Goal: Register for event/course

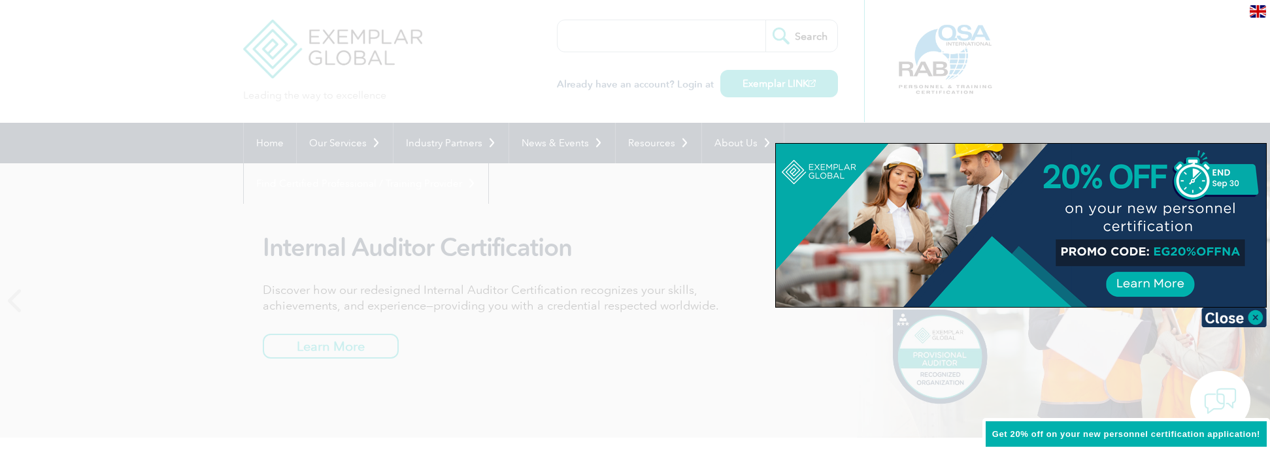
click at [678, 382] on div at bounding box center [635, 225] width 1270 height 450
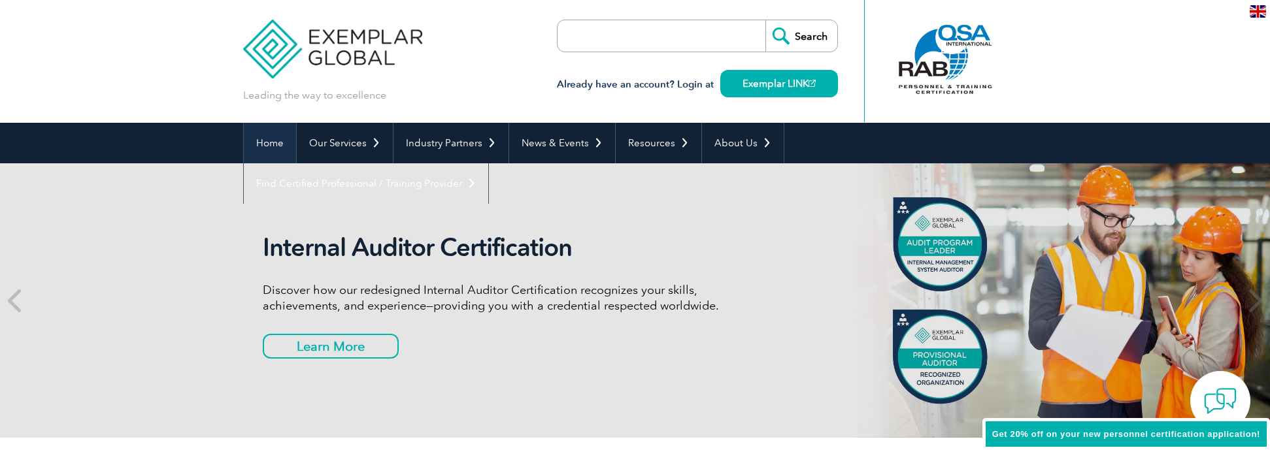
click at [263, 139] on link "Home" at bounding box center [270, 143] width 52 height 41
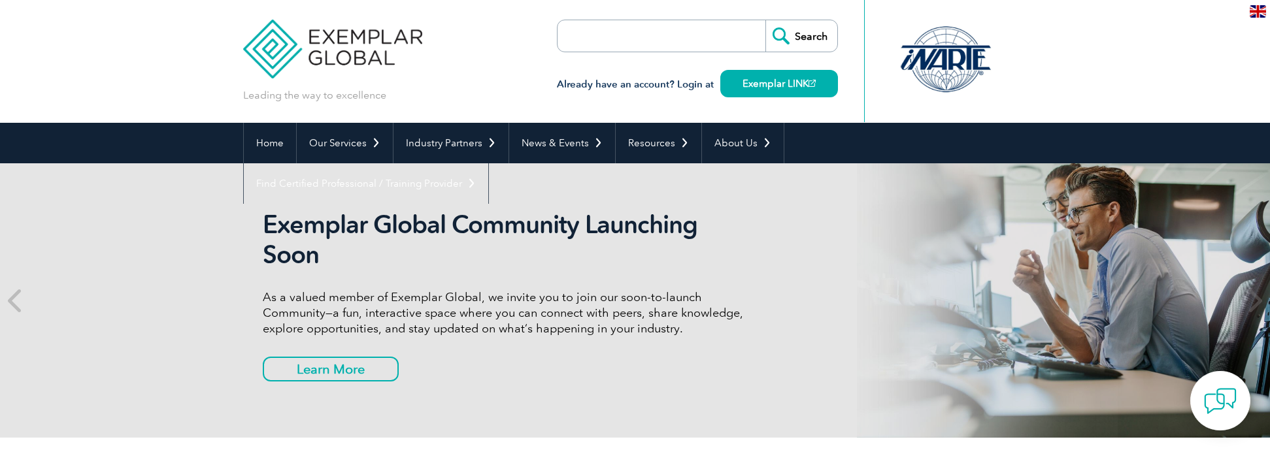
click at [955, 67] on div at bounding box center [945, 60] width 130 height 72
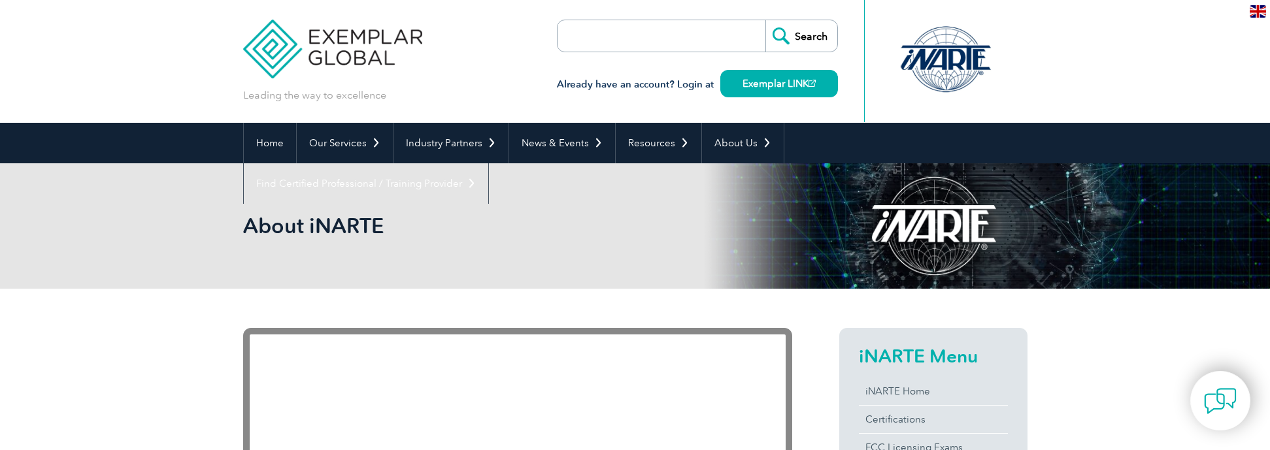
click at [800, 87] on link "Exemplar LINK" at bounding box center [779, 83] width 118 height 27
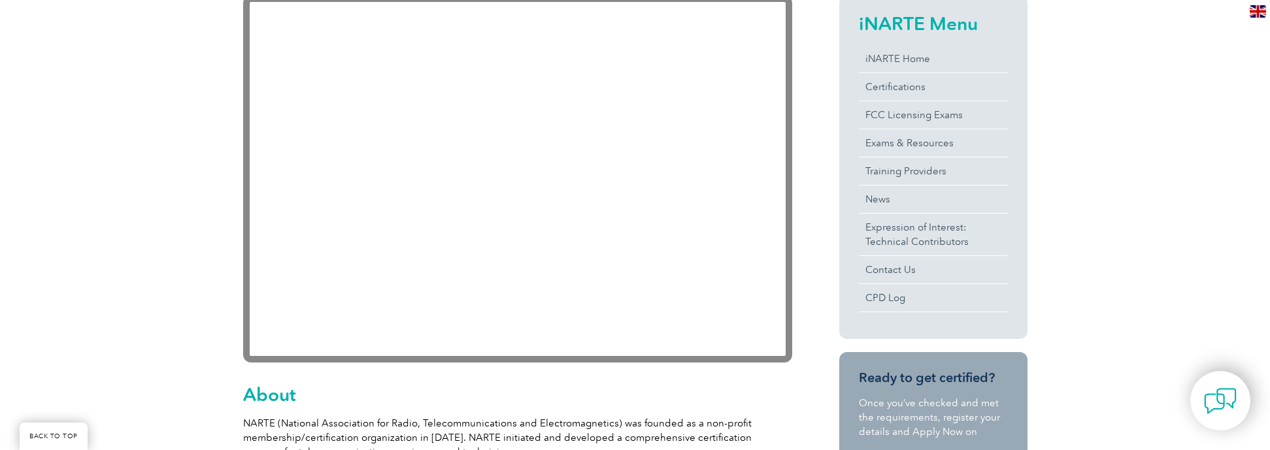
scroll to position [420, 0]
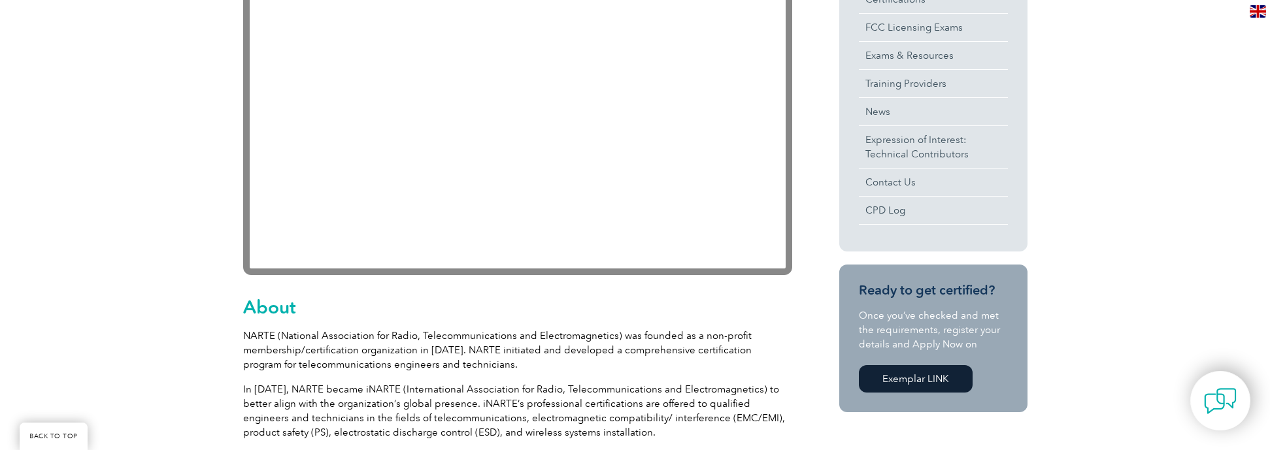
click at [921, 391] on link "Exemplar LINK" at bounding box center [916, 378] width 114 height 27
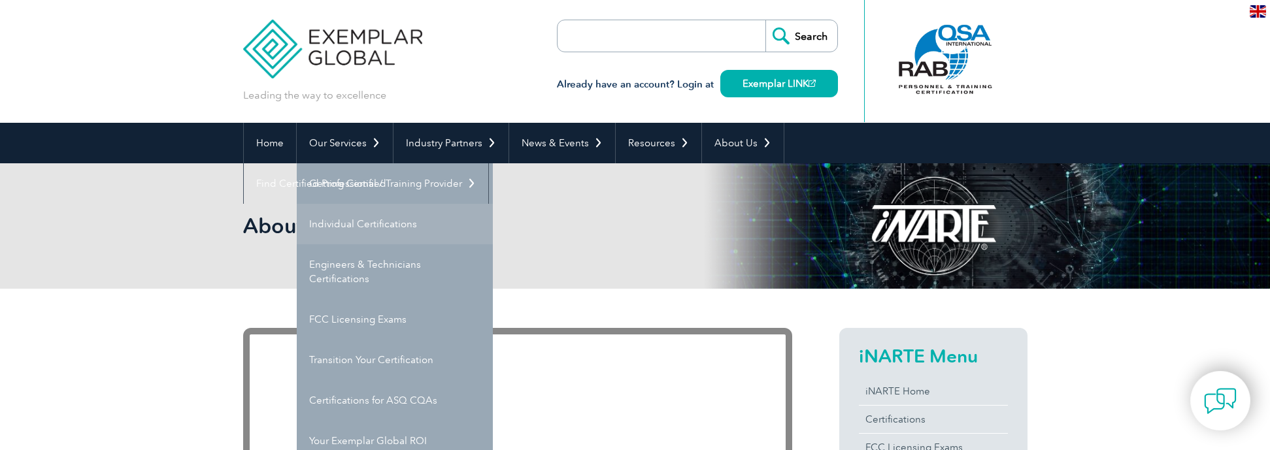
scroll to position [65, 0]
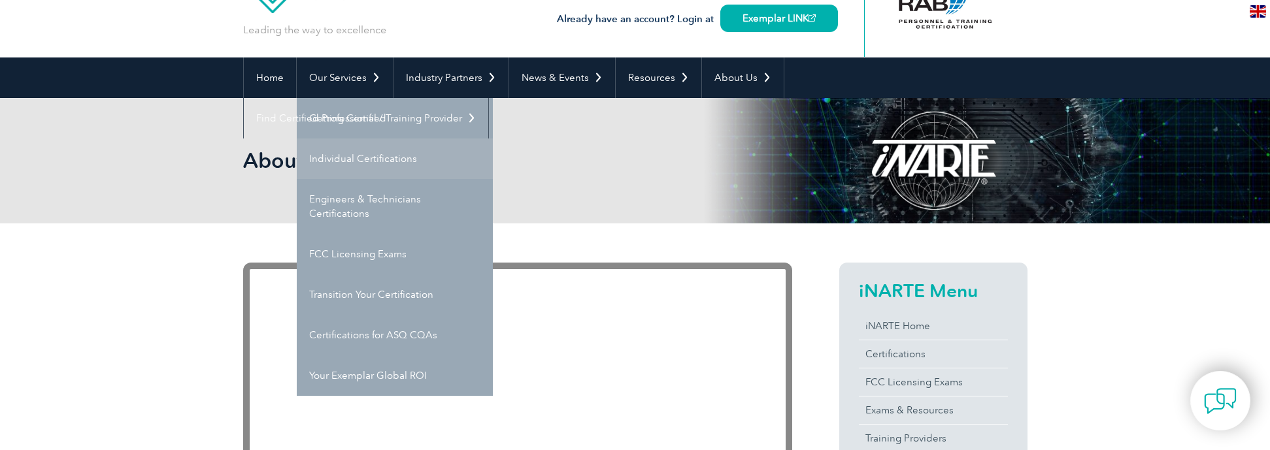
click at [361, 163] on link "Individual Certifications" at bounding box center [395, 159] width 196 height 41
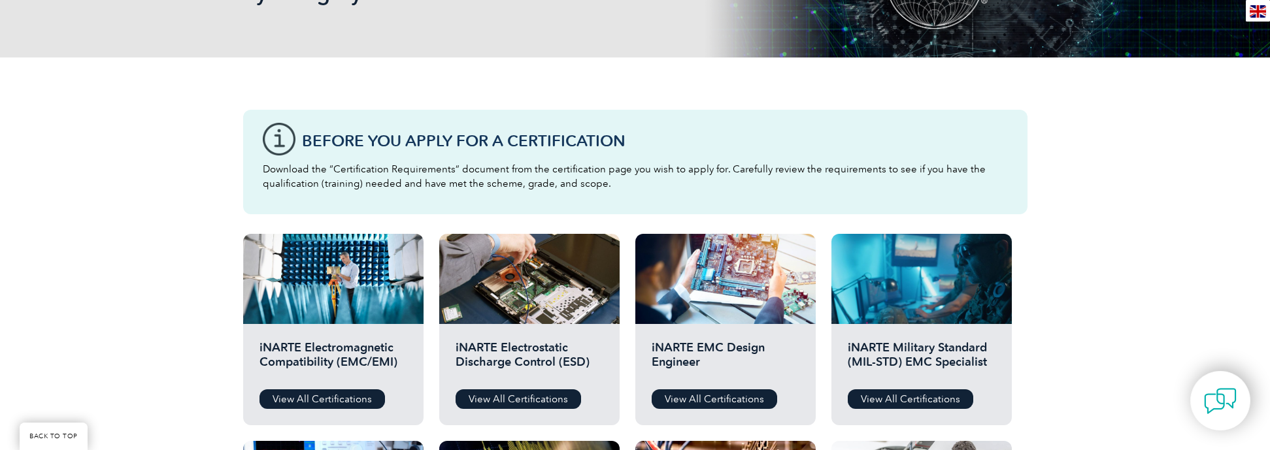
scroll to position [327, 0]
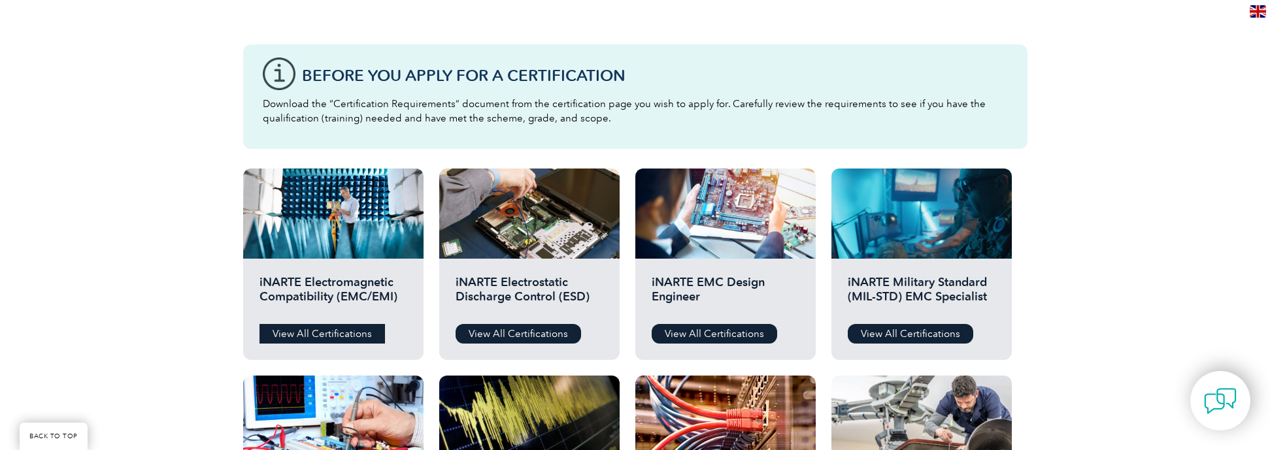
click at [337, 339] on link "View All Certifications" at bounding box center [321, 334] width 125 height 20
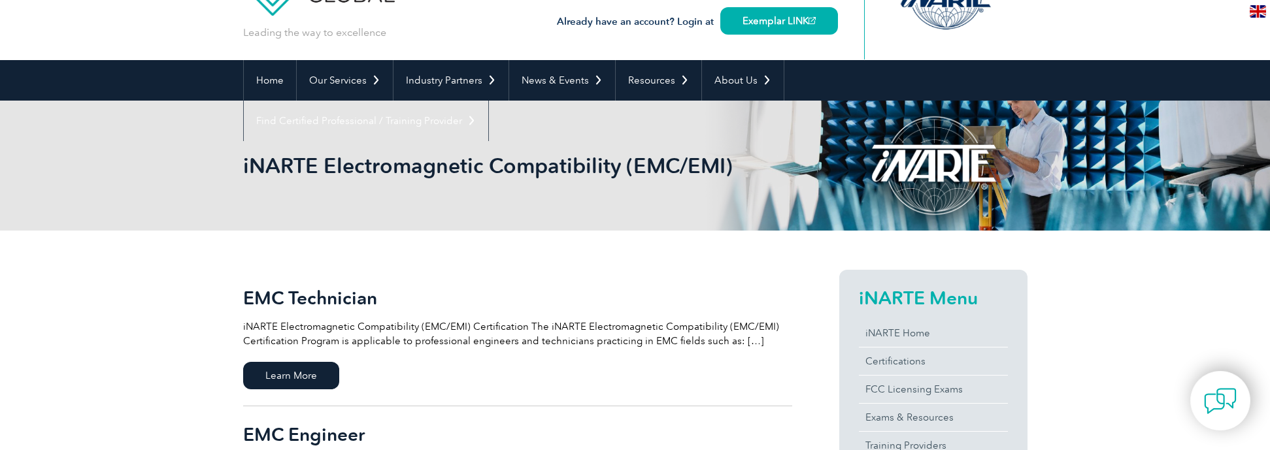
scroll to position [131, 0]
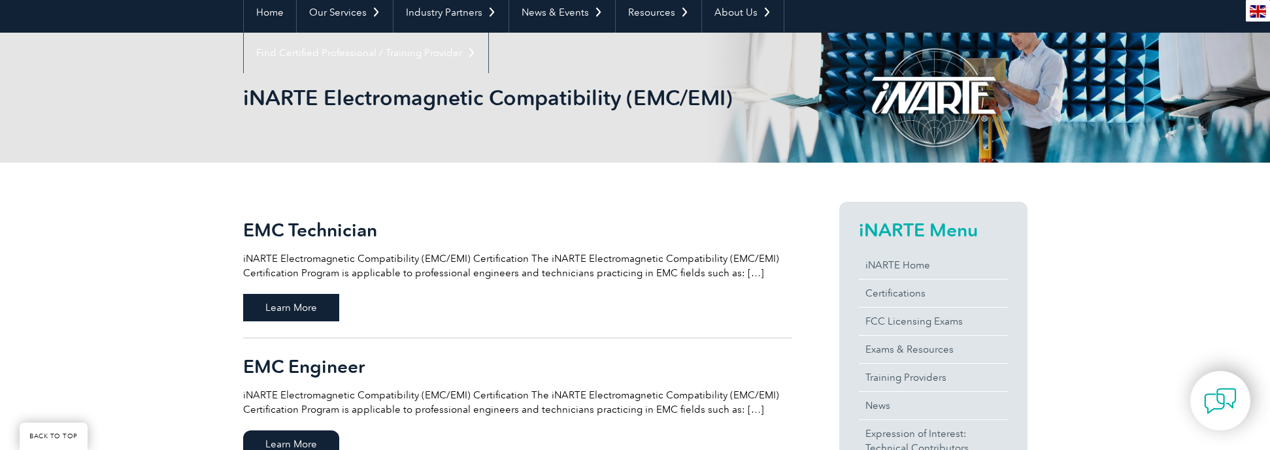
click at [309, 302] on span "Learn More" at bounding box center [291, 307] width 96 height 27
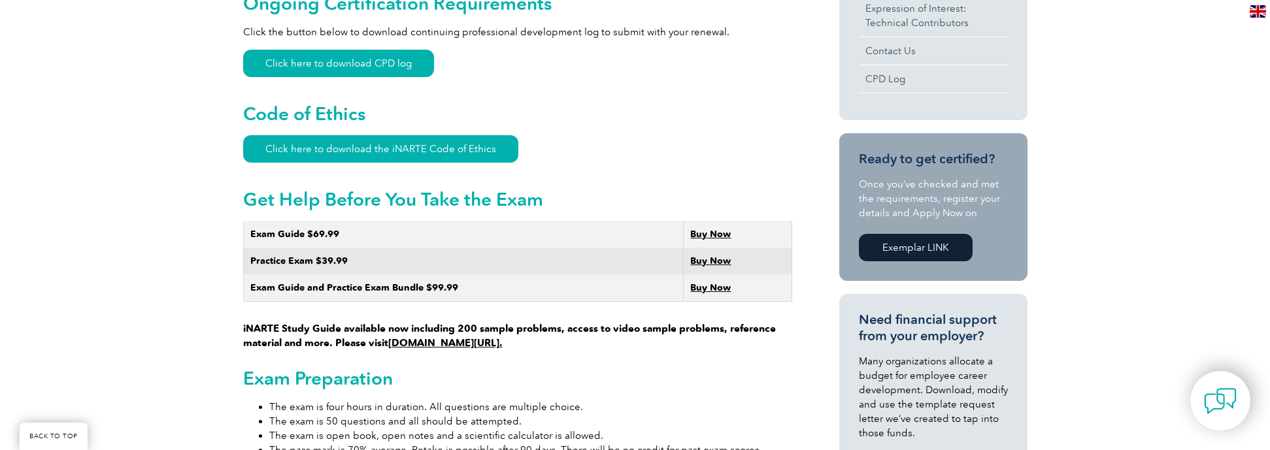
scroll to position [719, 0]
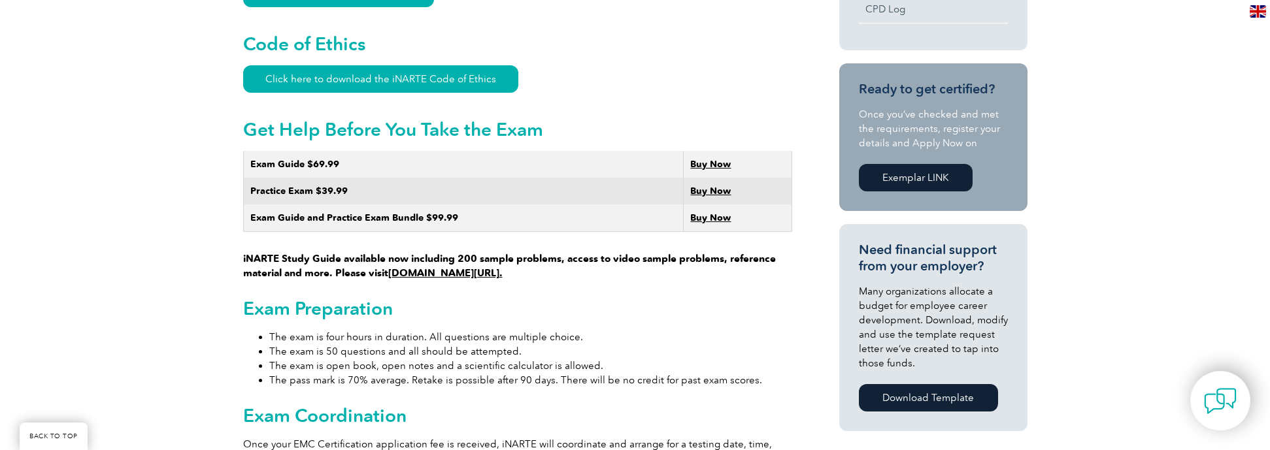
drag, startPoint x: 807, startPoint y: 313, endPoint x: 761, endPoint y: 331, distance: 49.6
click at [760, 344] on li "The exam is 50 questions and all should be attempted." at bounding box center [530, 351] width 523 height 14
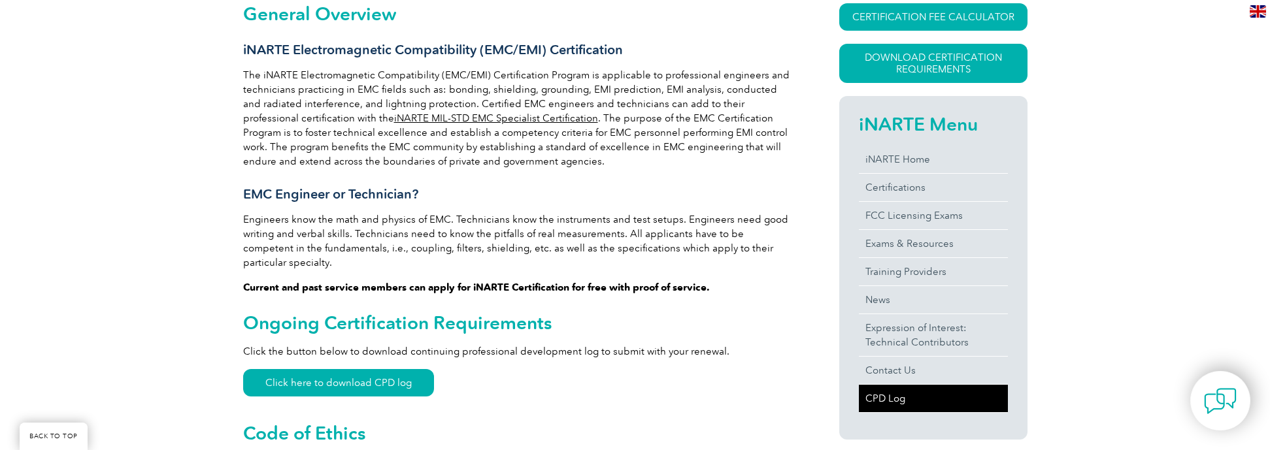
scroll to position [327, 0]
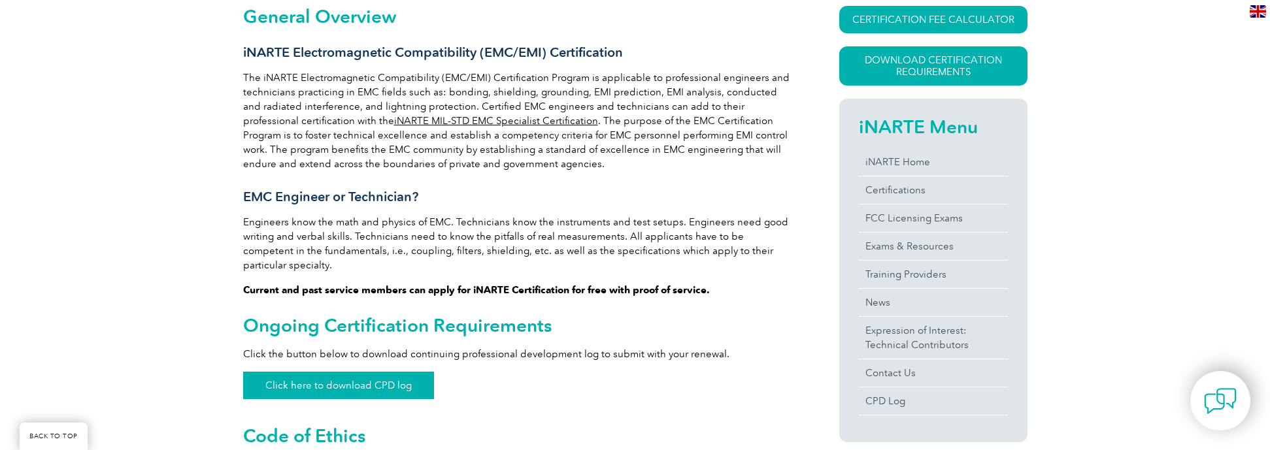
click at [374, 372] on link "Click here to download CPD log" at bounding box center [338, 385] width 191 height 27
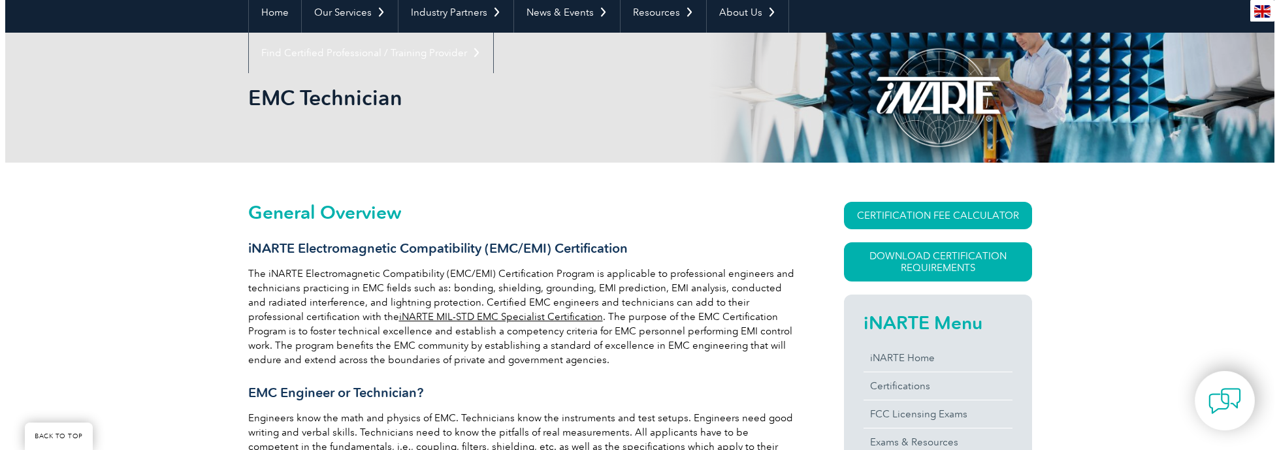
scroll to position [196, 0]
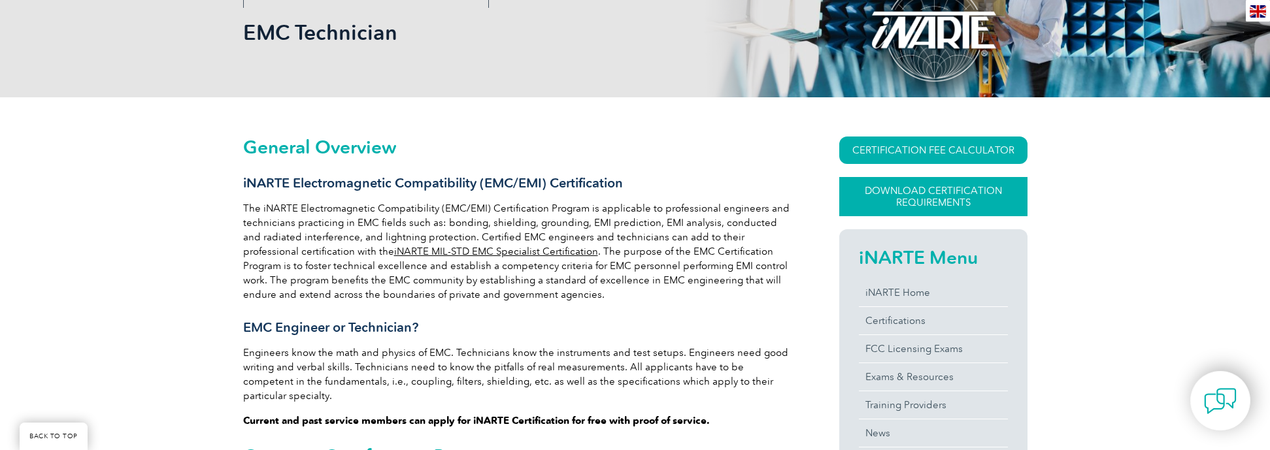
click at [912, 208] on link "Download Certification Requirements" at bounding box center [933, 196] width 188 height 39
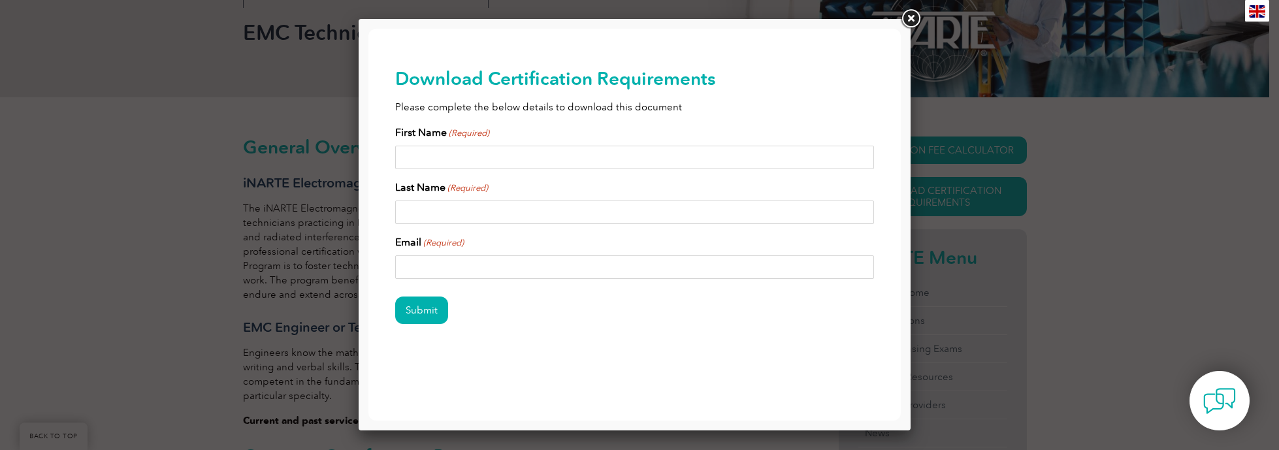
click at [561, 161] on input "First Name (Required)" at bounding box center [635, 158] width 480 height 24
type input "[PERSON_NAME]"
click at [427, 265] on input "rth867@gmth" at bounding box center [635, 267] width 480 height 24
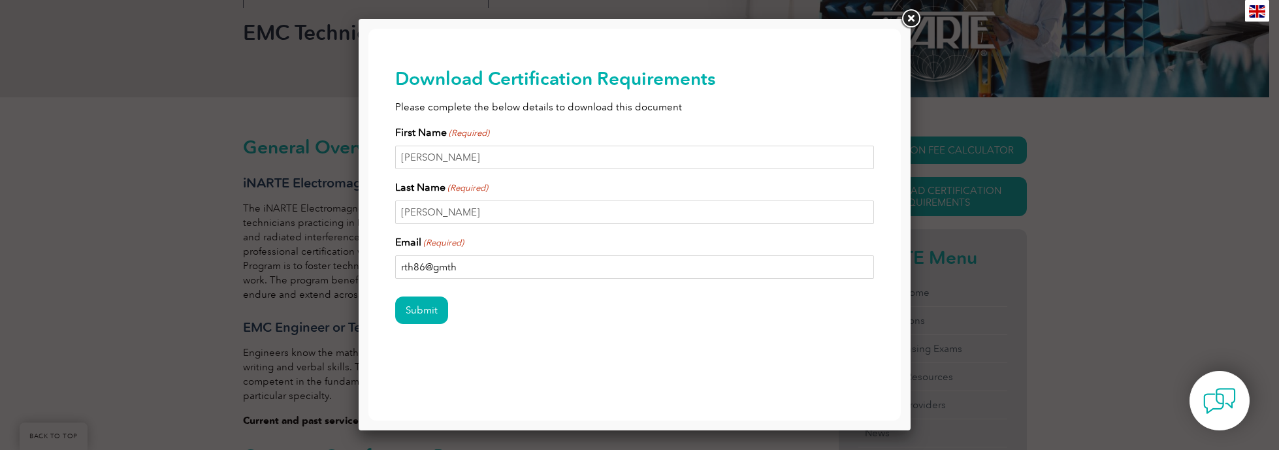
drag, startPoint x: 458, startPoint y: 269, endPoint x: 432, endPoint y: 272, distance: 26.3
click at [432, 272] on input "rth86@gmth" at bounding box center [635, 267] width 480 height 24
type input "[EMAIL_ADDRESS][DOMAIN_NAME]"
click at [408, 310] on input "Submit" at bounding box center [421, 310] width 53 height 27
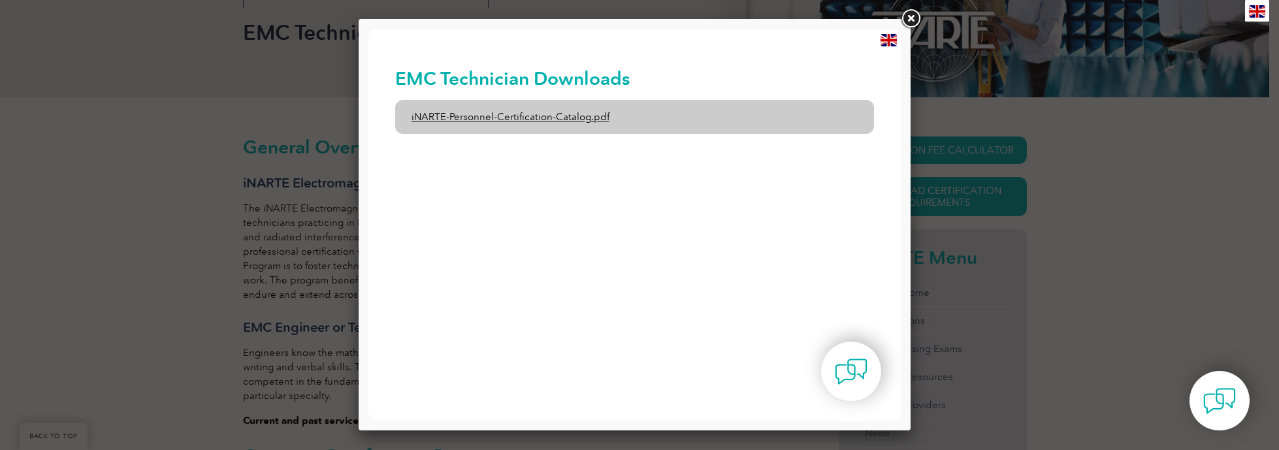
click at [508, 122] on link "iNARTE-Personnel-Certification-Catalog.pdf" at bounding box center [635, 117] width 480 height 34
